Goal: Information Seeking & Learning: Learn about a topic

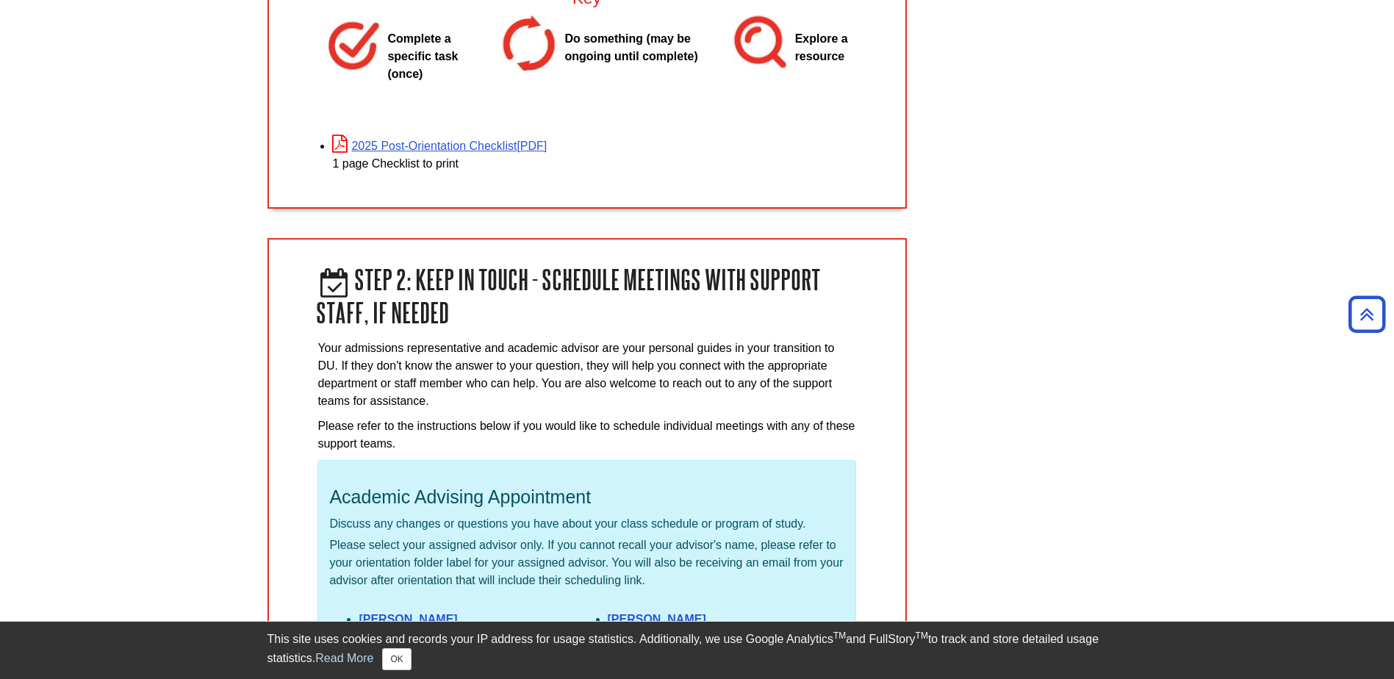
scroll to position [1543, 0]
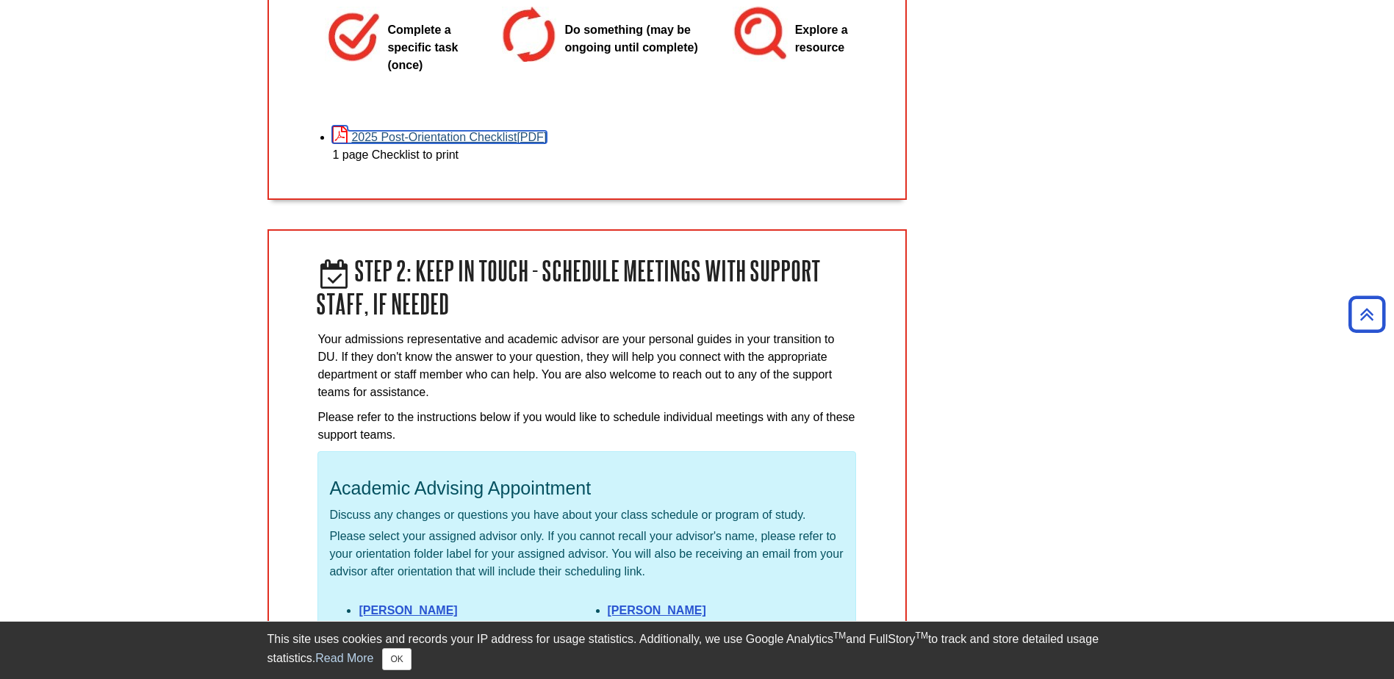
click at [405, 131] on link "2025 Post-Orientation Checklist" at bounding box center [439, 137] width 215 height 12
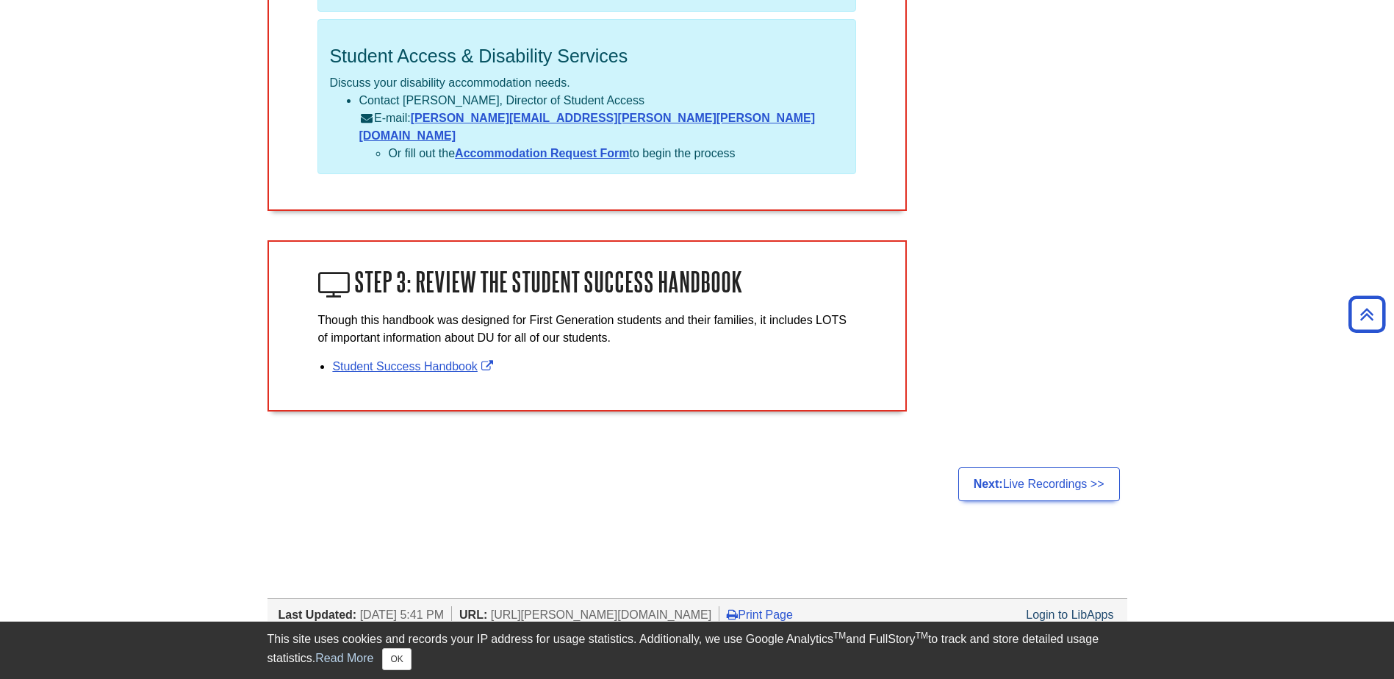
scroll to position [2581, 0]
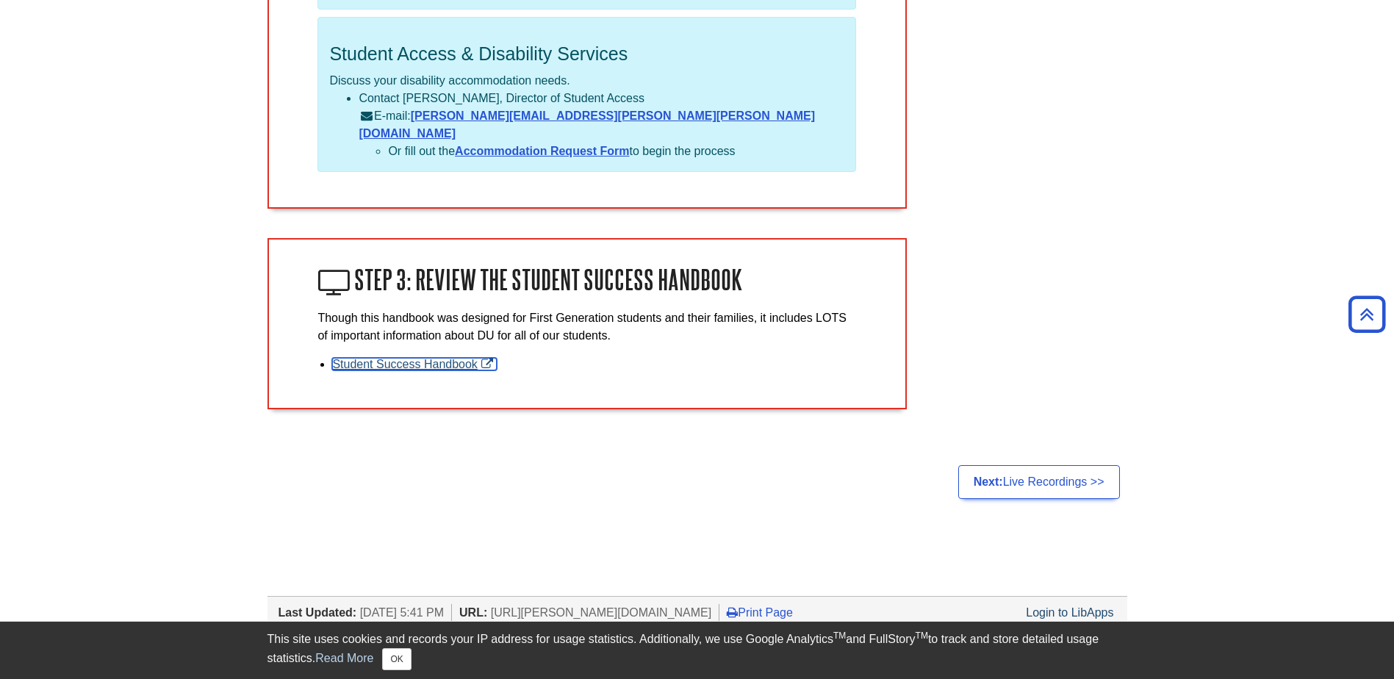
click at [414, 358] on link "Student Success Handbook" at bounding box center [414, 364] width 164 height 12
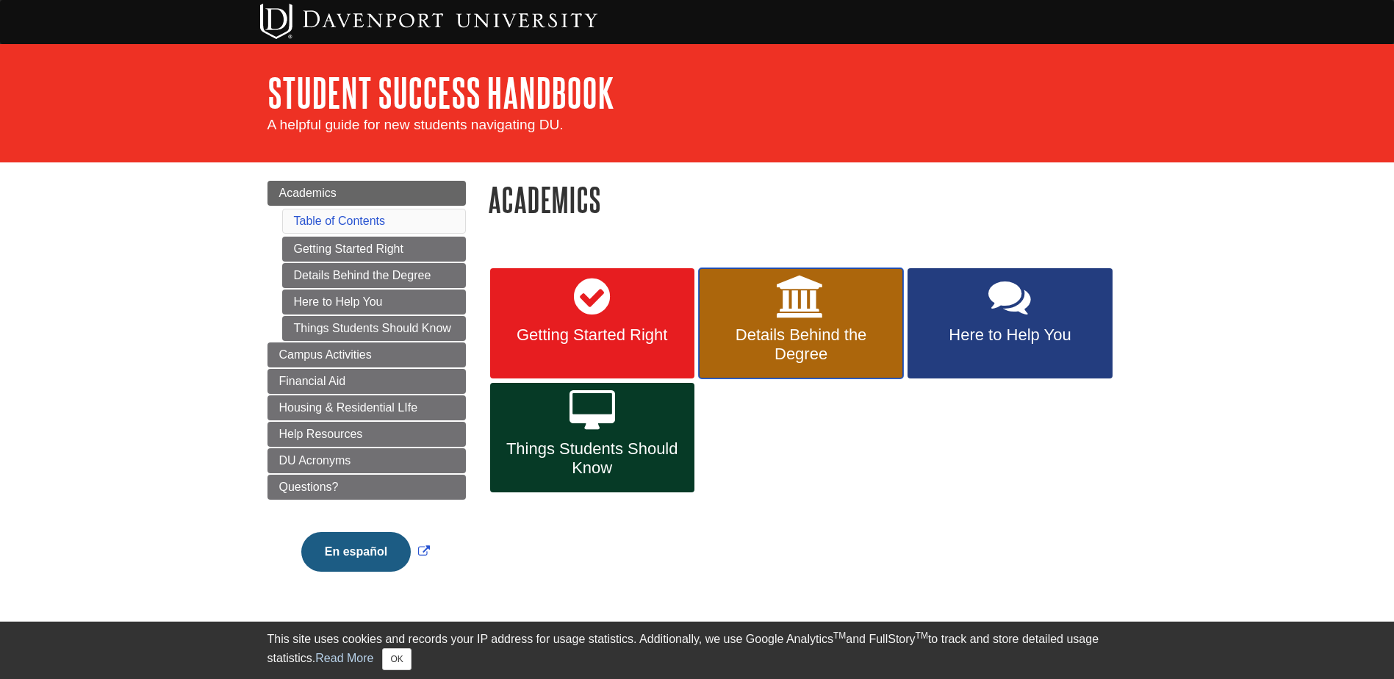
click at [827, 352] on span "Details Behind the Degree" at bounding box center [801, 344] width 182 height 38
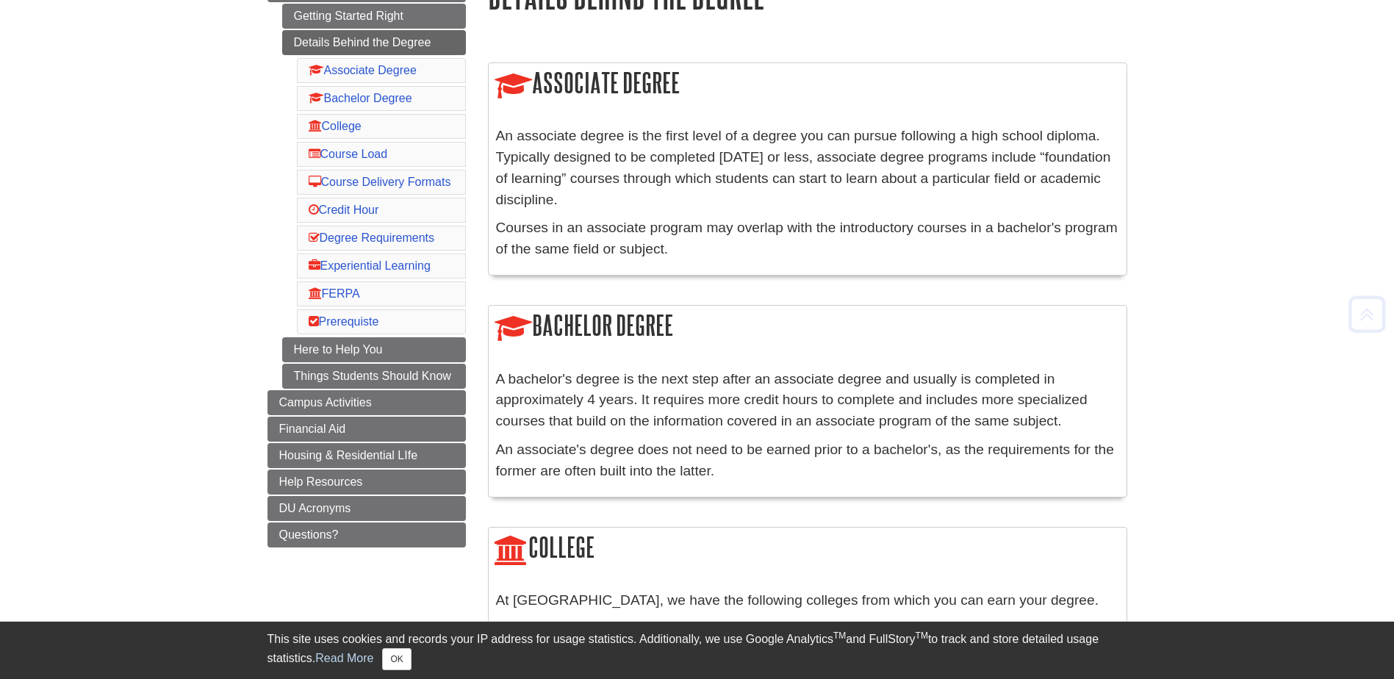
scroll to position [220, 0]
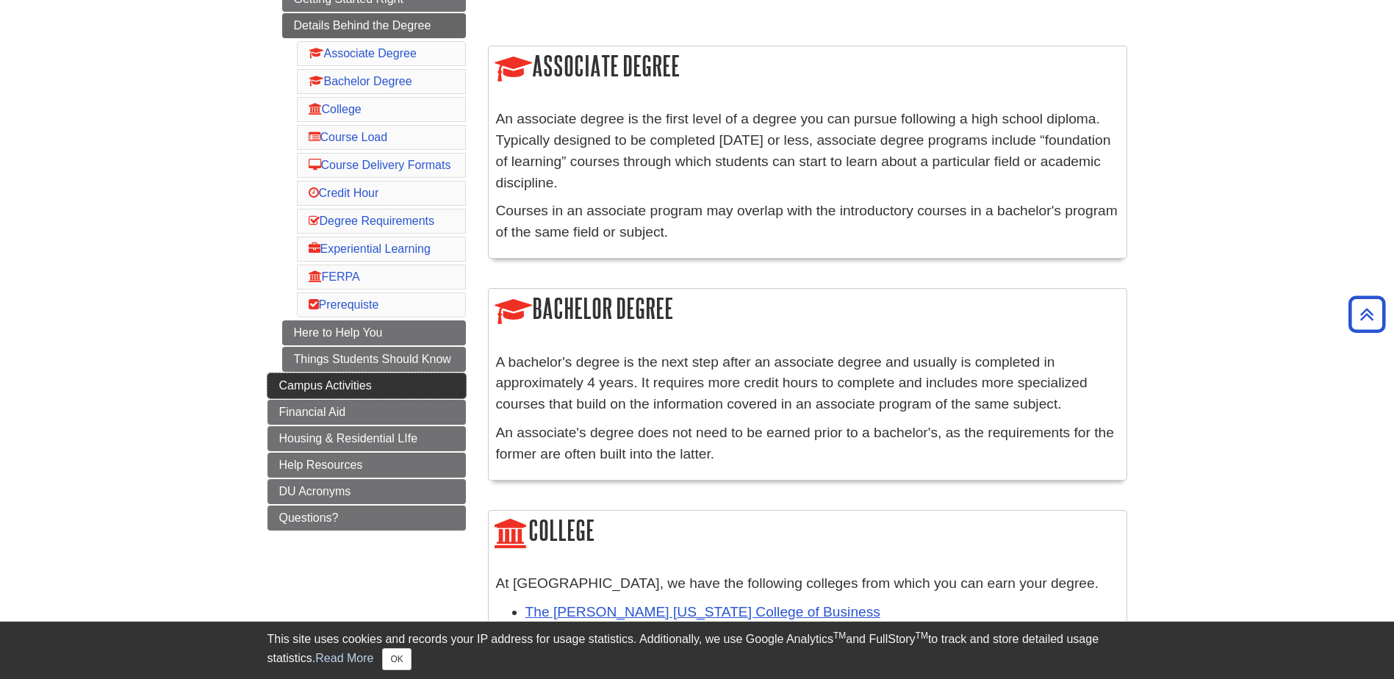
click at [339, 392] on span "Campus Activities" at bounding box center [325, 385] width 93 height 12
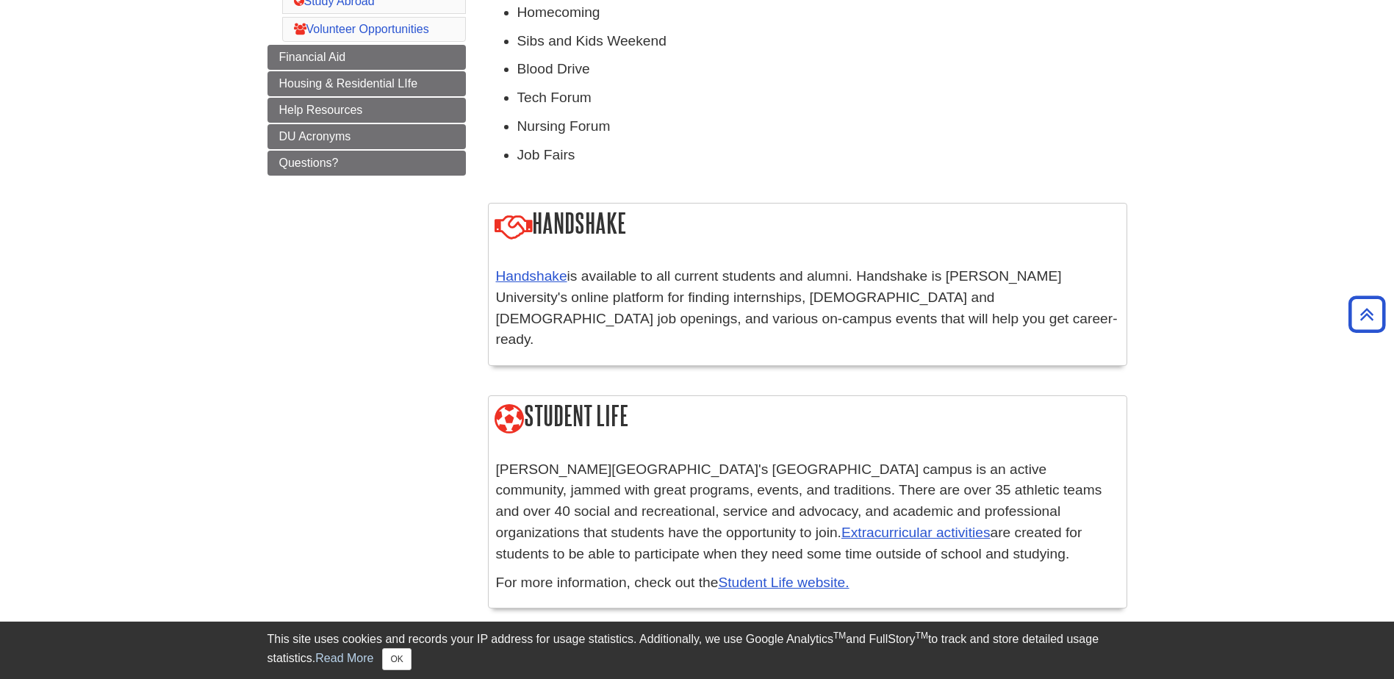
scroll to position [513, 0]
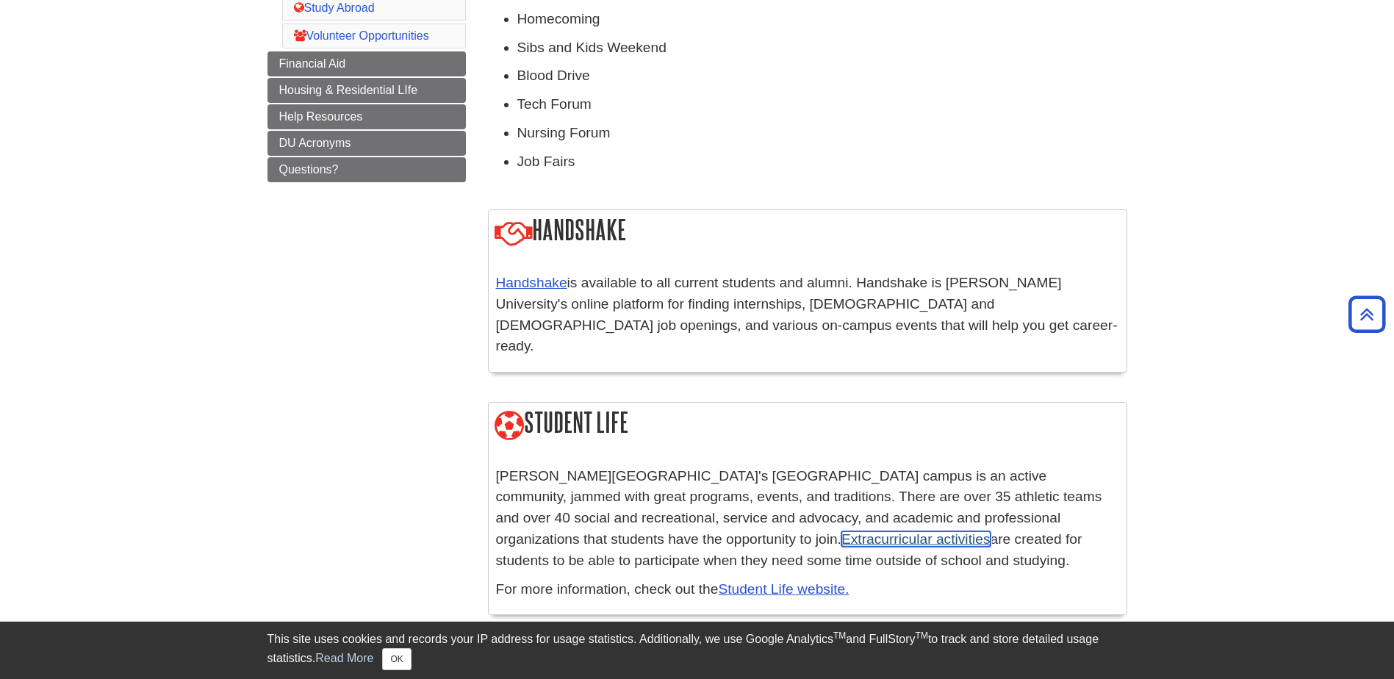
click at [841, 531] on link "Extracurricular activities" at bounding box center [915, 538] width 149 height 15
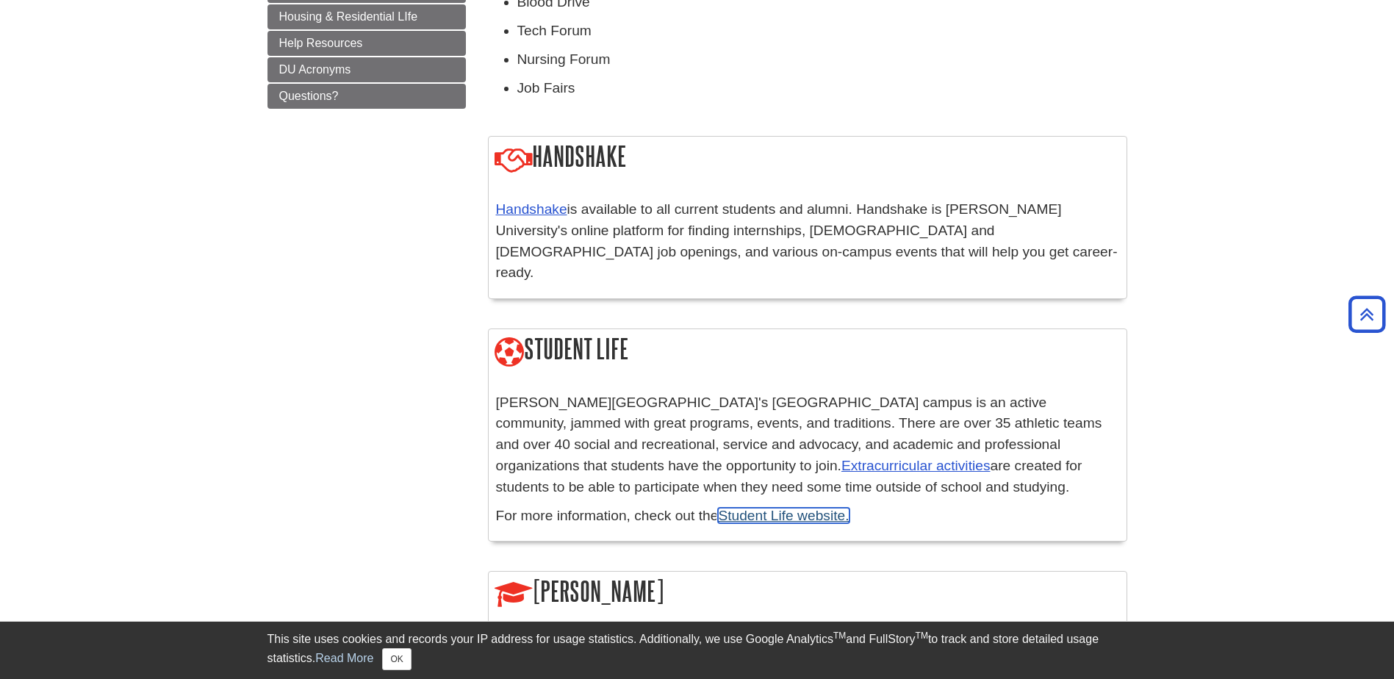
click at [789, 508] on link "Student Life website." at bounding box center [783, 515] width 131 height 15
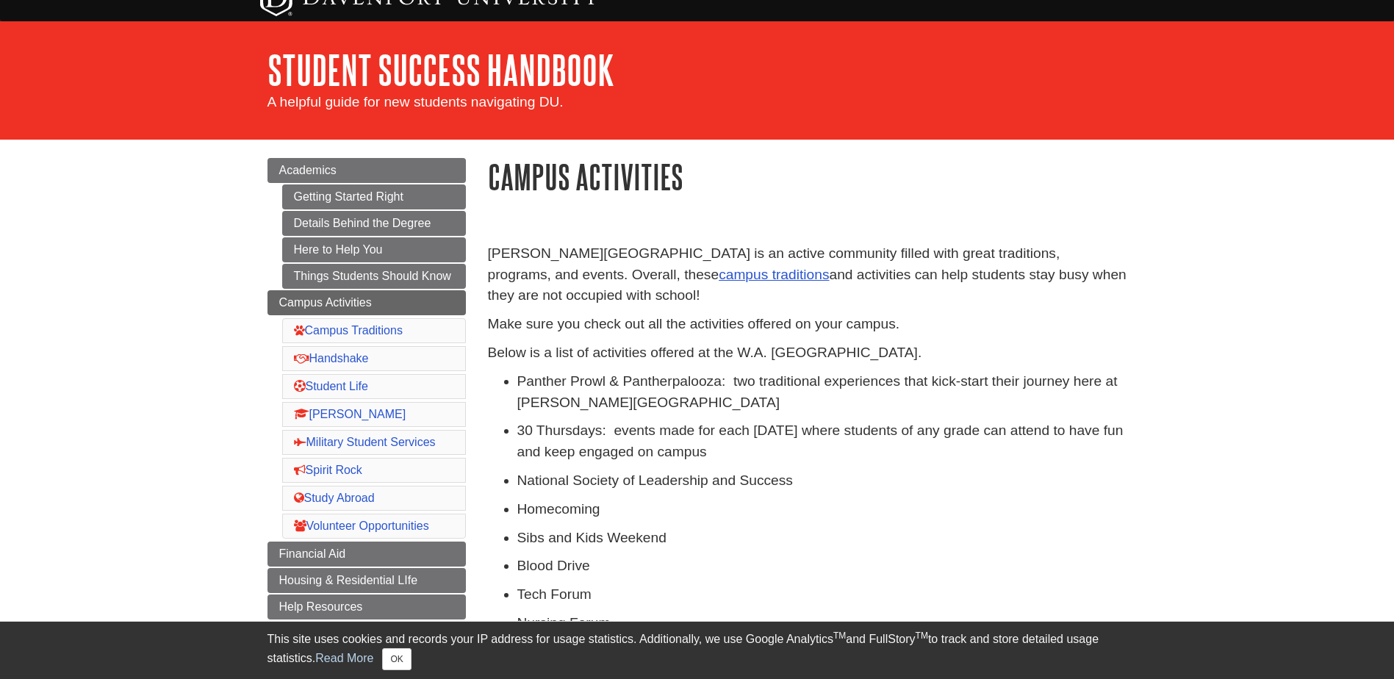
scroll to position [0, 0]
